Goal: Task Accomplishment & Management: Use online tool/utility

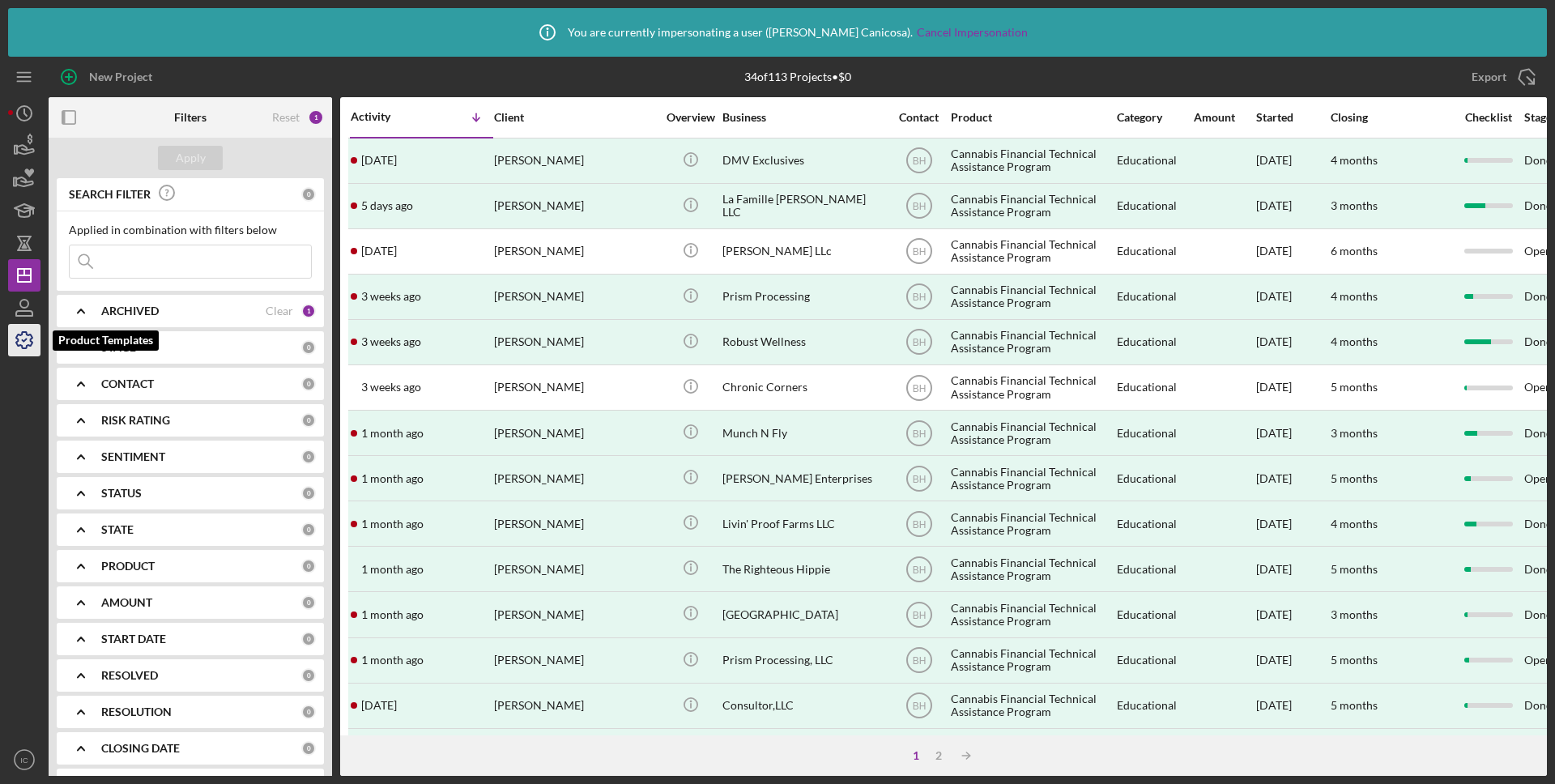
click at [17, 350] on icon "button" at bounding box center [24, 340] width 41 height 41
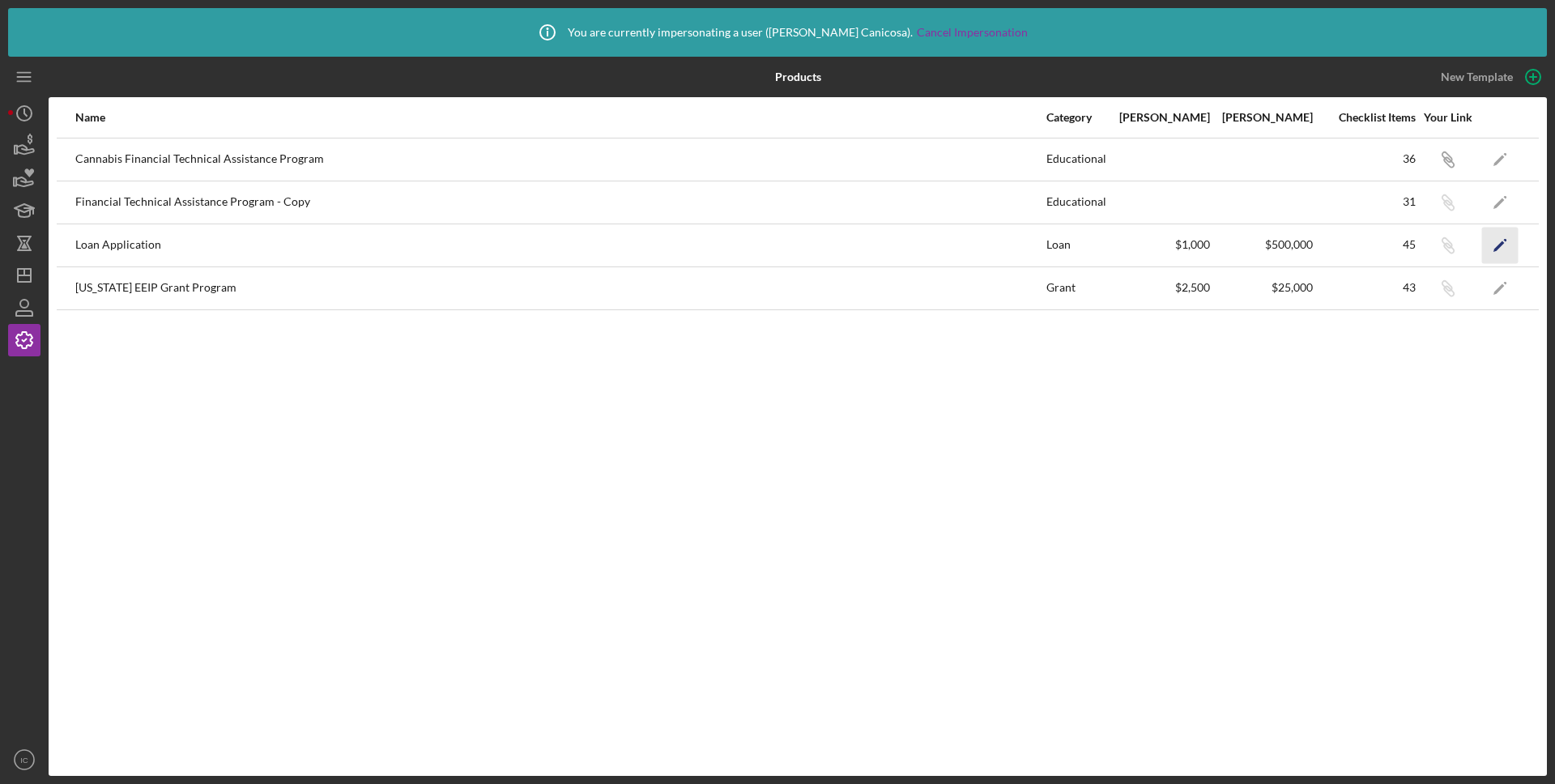
click at [1503, 245] on icon "Icon/Edit" at bounding box center [1501, 245] width 37 height 37
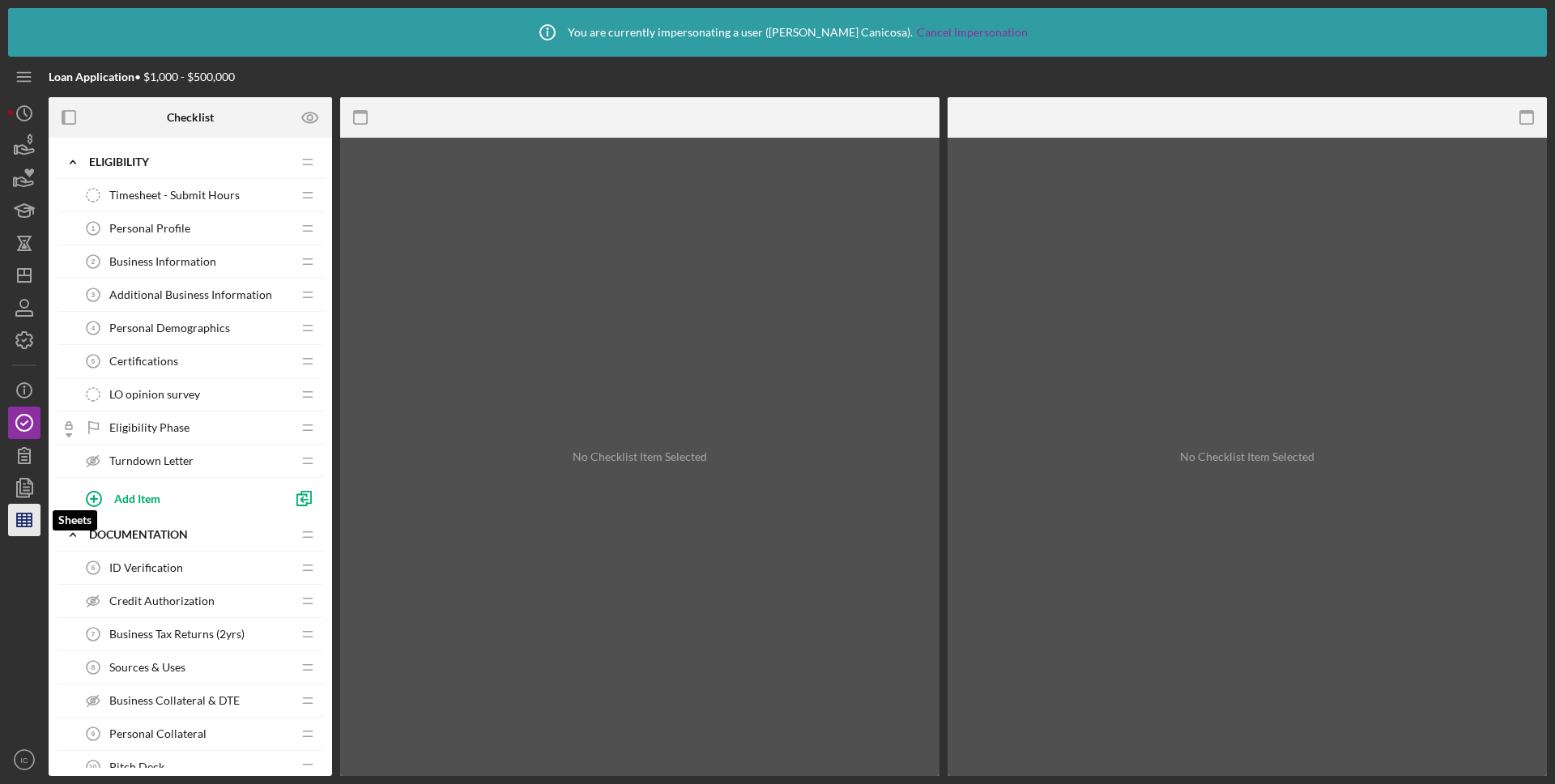
click at [24, 528] on icon "button" at bounding box center [24, 520] width 41 height 41
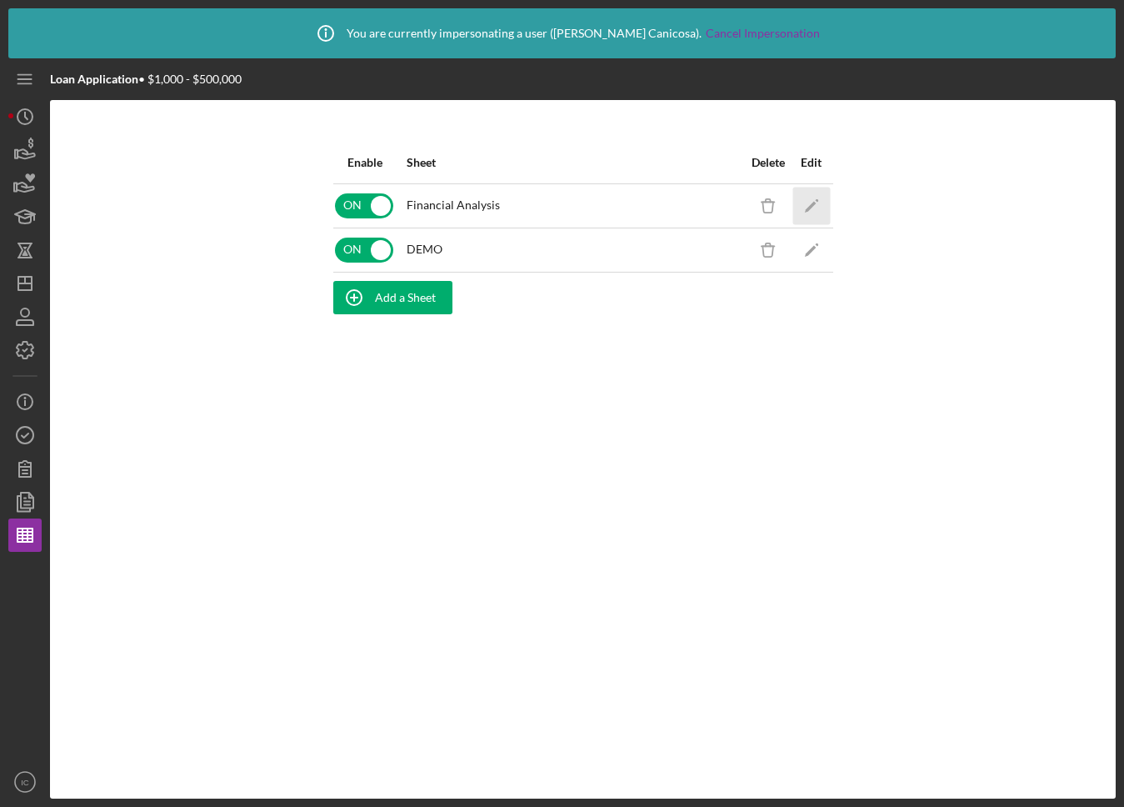
click at [813, 208] on icon "Icon/Edit" at bounding box center [812, 206] width 38 height 38
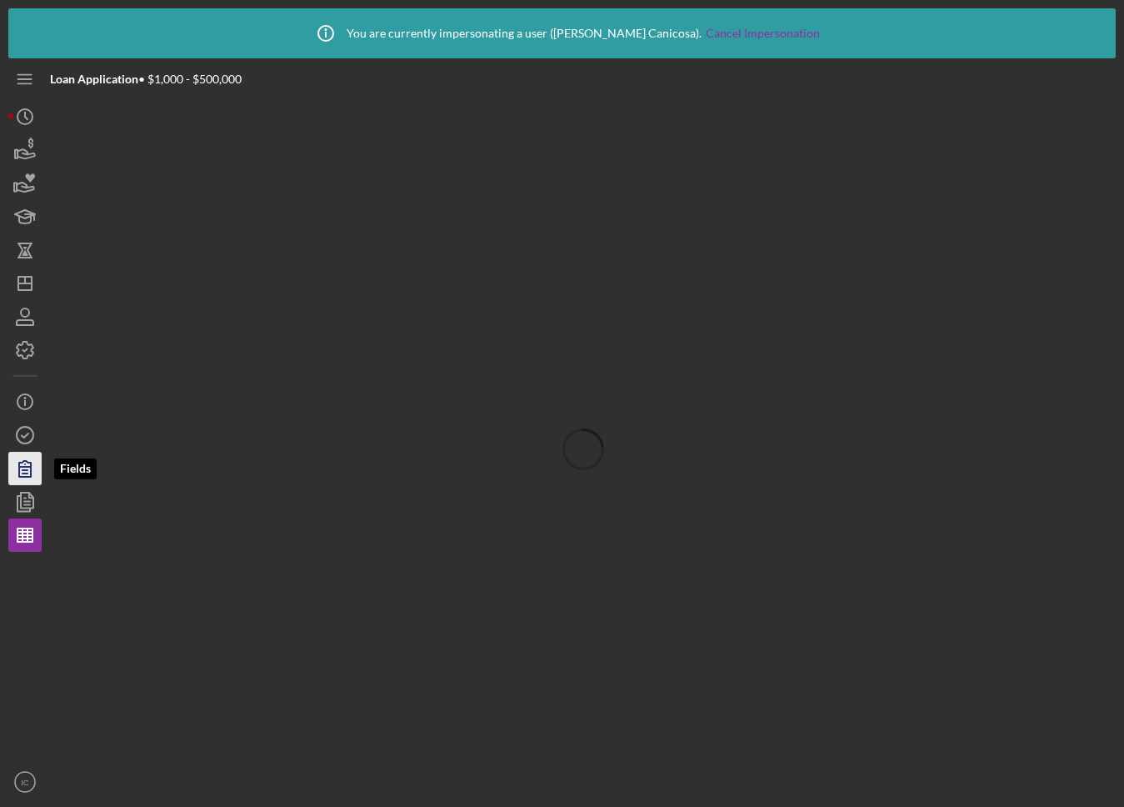
click at [33, 466] on icon "button" at bounding box center [25, 469] width 42 height 42
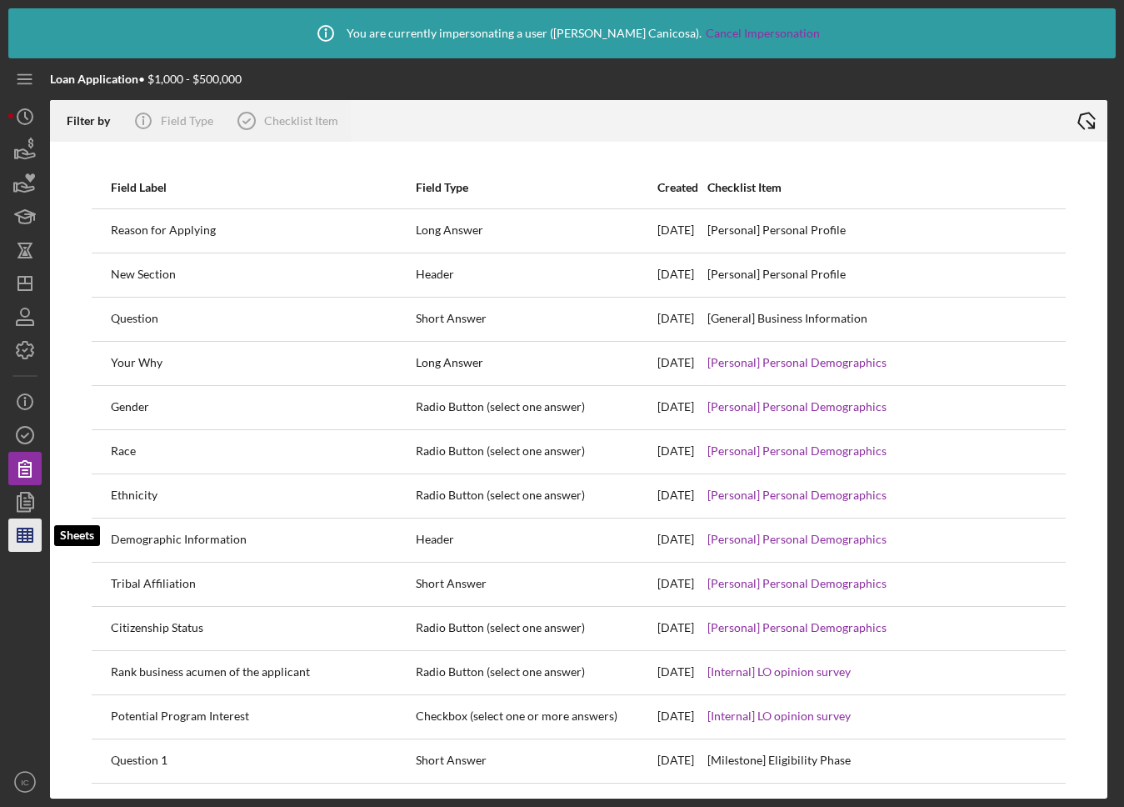
click at [13, 538] on icon "button" at bounding box center [25, 535] width 42 height 42
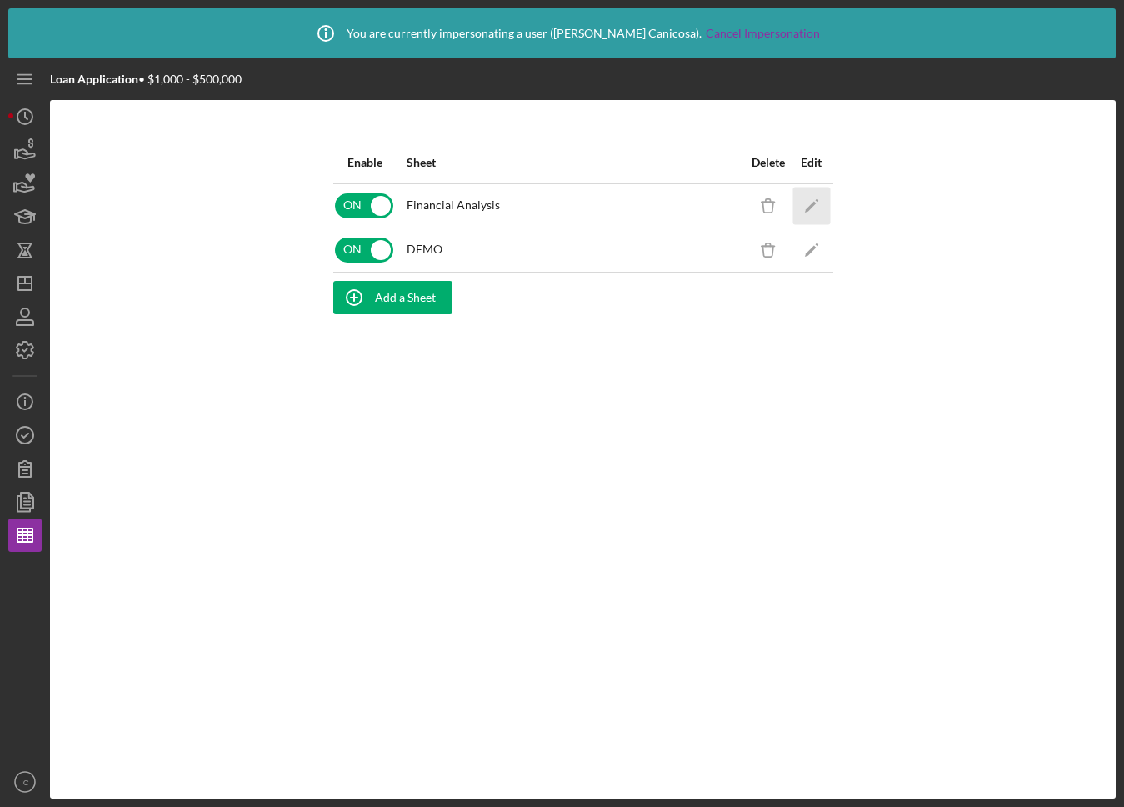
click at [827, 205] on icon "Icon/Edit" at bounding box center [812, 206] width 38 height 38
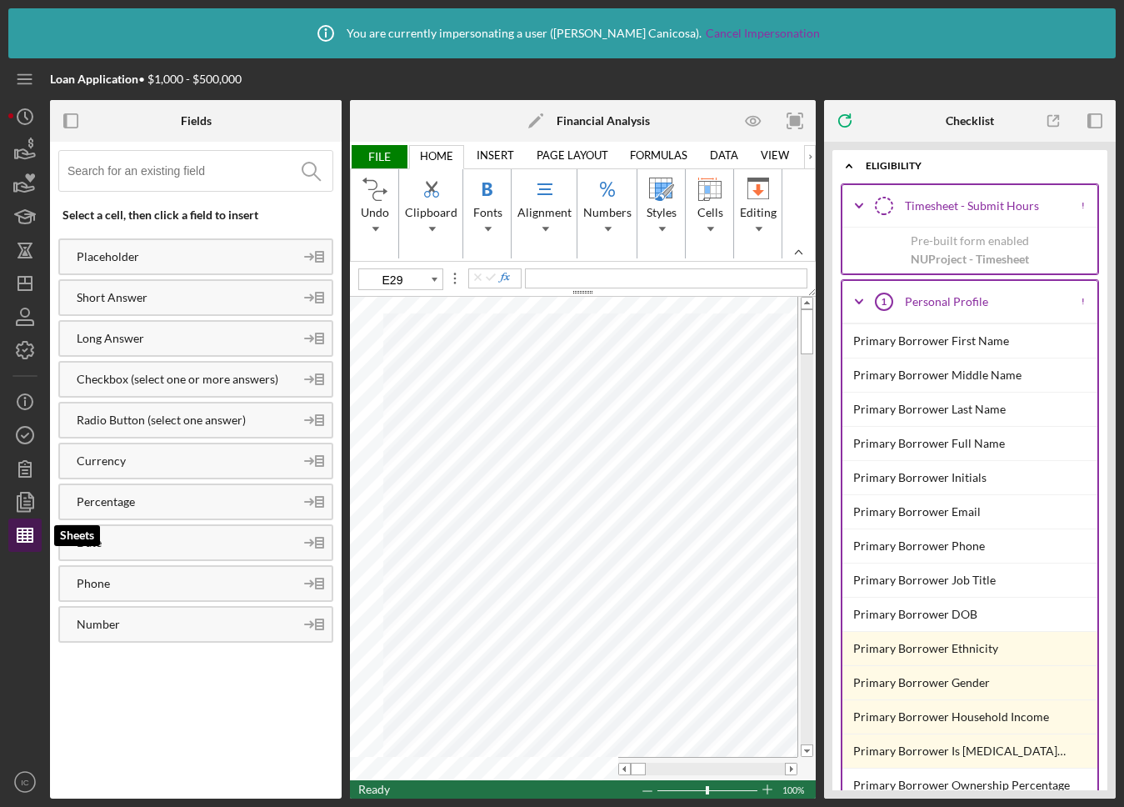
click at [21, 535] on line "button" at bounding box center [25, 535] width 15 height 0
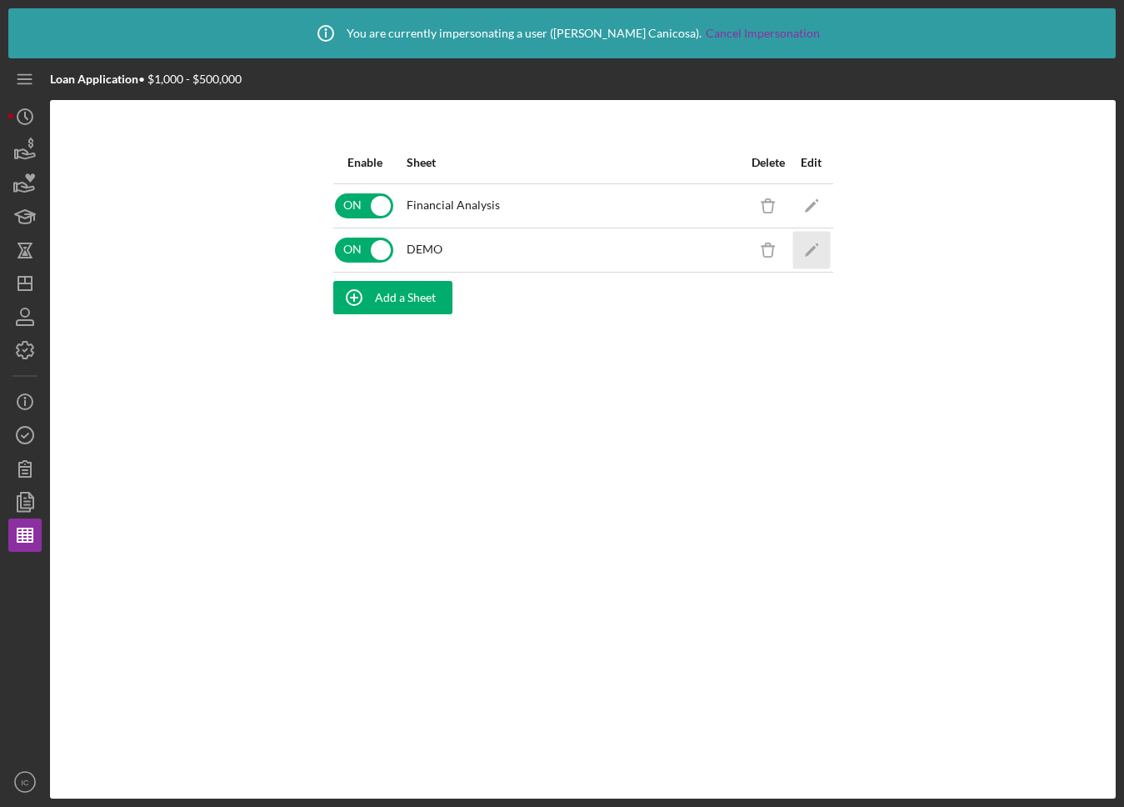
click at [815, 253] on icon "Icon/Edit" at bounding box center [812, 250] width 38 height 38
